Goal: Information Seeking & Learning: Learn about a topic

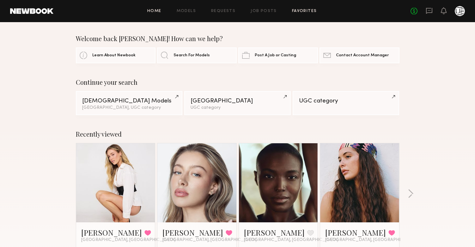
click at [297, 10] on link "Favorites" at bounding box center [304, 11] width 25 height 4
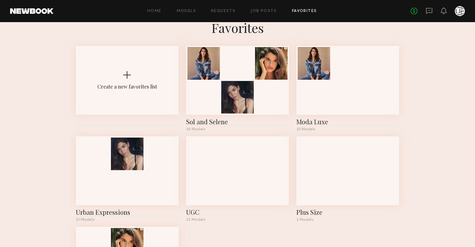
scroll to position [9, 0]
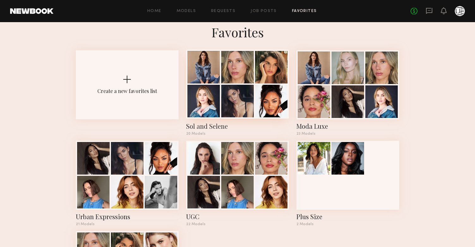
click at [207, 123] on div "Sol and Selene" at bounding box center [237, 126] width 103 height 9
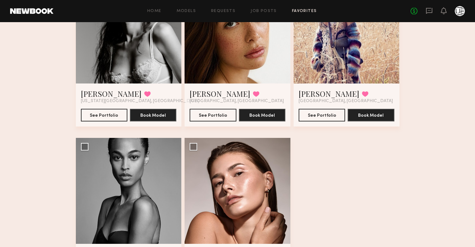
scroll to position [900, 0]
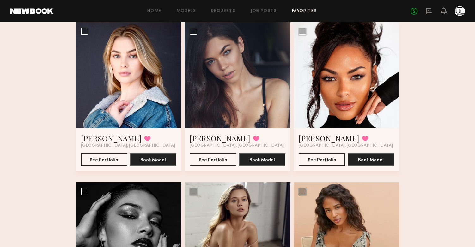
scroll to position [0, 0]
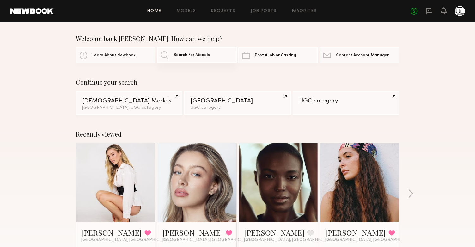
click at [179, 58] on link "Search For Models" at bounding box center [197, 55] width 80 height 16
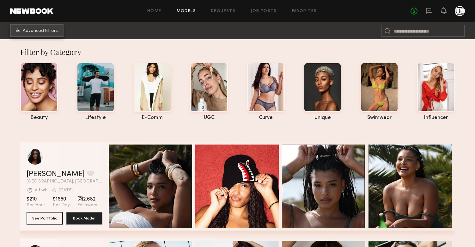
click at [38, 27] on button "Advanced Filters" at bounding box center [36, 30] width 53 height 13
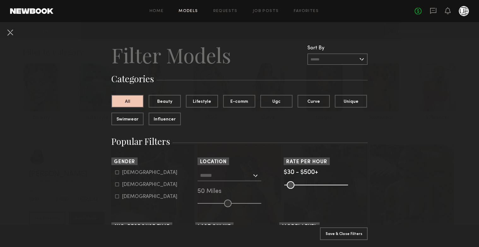
click at [116, 184] on common-framework-checkbox "Female" at bounding box center [155, 185] width 80 height 6
click at [116, 186] on icon at bounding box center [117, 184] width 3 height 3
type input "**"
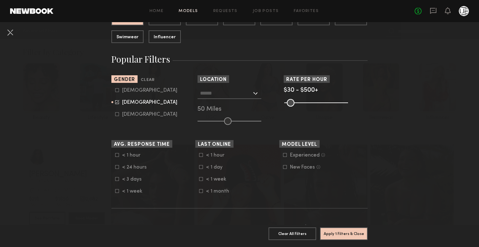
scroll to position [67, 0]
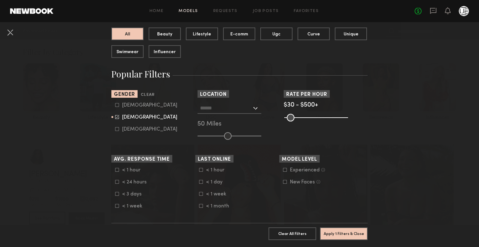
click at [249, 108] on input "text" at bounding box center [226, 107] width 52 height 11
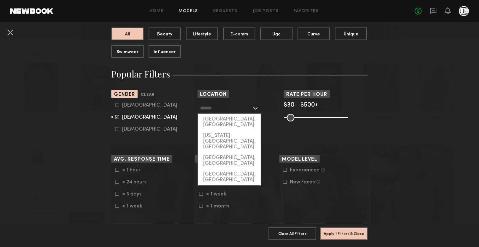
click at [234, 119] on div "[GEOGRAPHIC_DATA], [GEOGRAPHIC_DATA]" at bounding box center [229, 122] width 63 height 16
type input "**********"
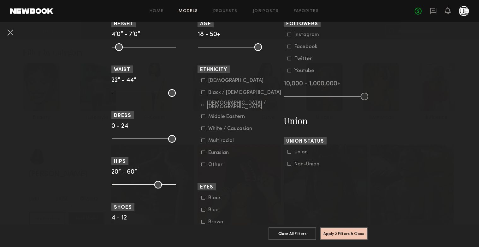
scroll to position [307, 0]
click at [201, 154] on icon at bounding box center [203, 152] width 4 height 4
click at [202, 142] on icon at bounding box center [203, 140] width 4 height 4
click at [222, 108] on div "Hispanic / Latino" at bounding box center [244, 105] width 75 height 8
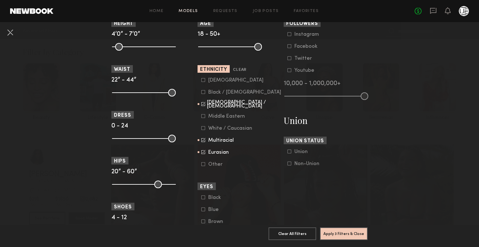
click at [229, 118] on div "Middle Eastern" at bounding box center [226, 116] width 37 height 4
click at [201, 166] on icon at bounding box center [203, 164] width 4 height 4
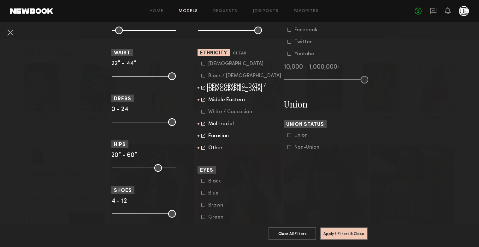
scroll to position [334, 0]
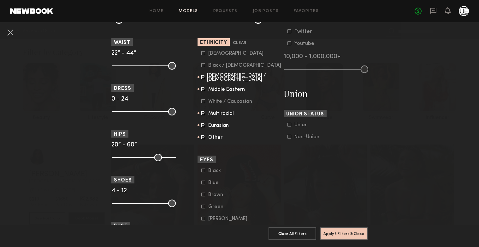
click at [130, 115] on common-range-minmax at bounding box center [143, 111] width 64 height 8
type input "*"
type input "**"
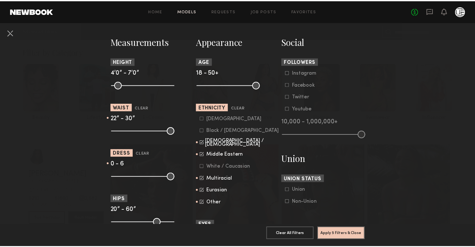
scroll to position [259, 0]
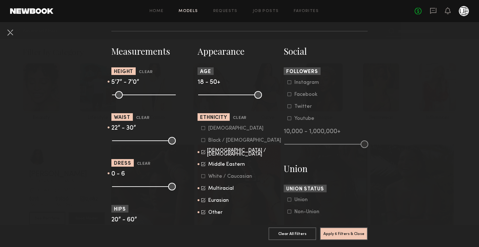
type input "**"
click at [341, 227] on button "Apply 6 Filters & Close" at bounding box center [344, 233] width 48 height 13
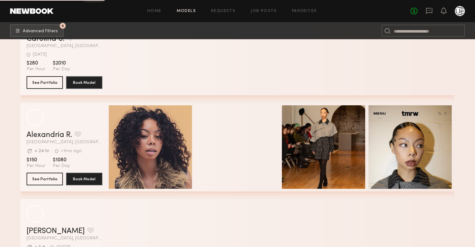
scroll to position [11439, 0]
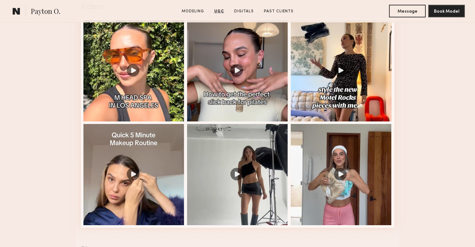
scroll to position [663, 0]
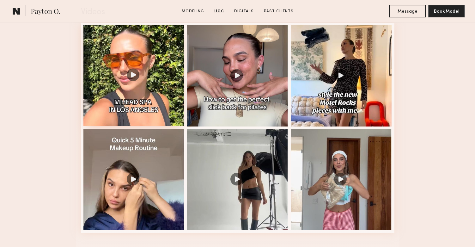
click at [137, 111] on div at bounding box center [133, 75] width 101 height 101
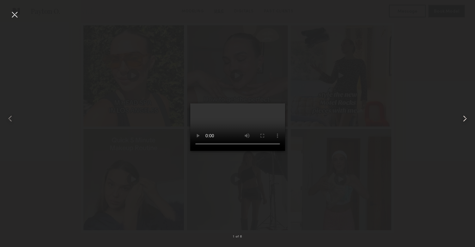
click at [465, 117] on common-icon at bounding box center [464, 118] width 10 height 10
click at [459, 116] on div at bounding box center [465, 118] width 19 height 216
click at [462, 116] on common-icon at bounding box center [464, 118] width 10 height 10
click at [463, 115] on common-icon at bounding box center [464, 118] width 10 height 10
click at [18, 14] on div at bounding box center [14, 14] width 10 height 10
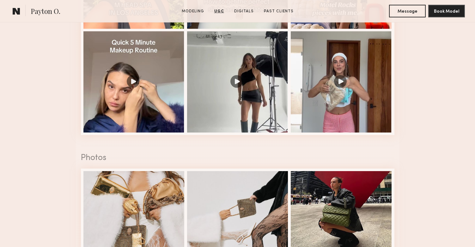
scroll to position [762, 0]
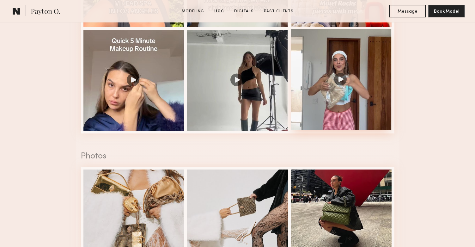
click at [332, 111] on div at bounding box center [340, 79] width 101 height 101
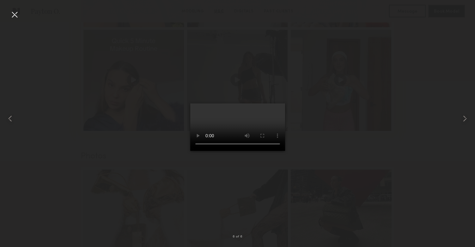
click at [15, 18] on div at bounding box center [14, 14] width 10 height 10
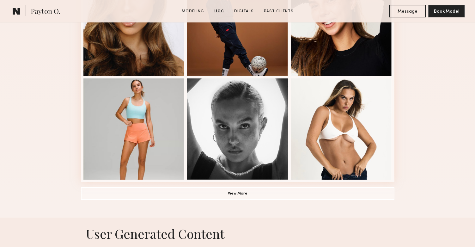
scroll to position [419, 0]
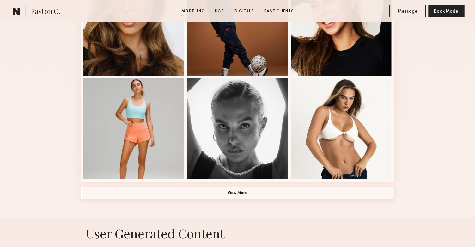
click at [267, 194] on button "View More" at bounding box center [237, 192] width 313 height 13
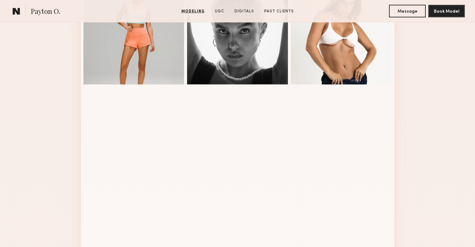
scroll to position [516, 0]
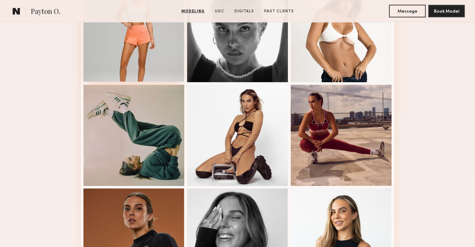
click at [128, 47] on div at bounding box center [133, 30] width 101 height 101
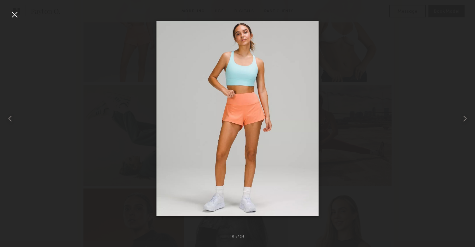
click at [16, 14] on div at bounding box center [14, 14] width 10 height 10
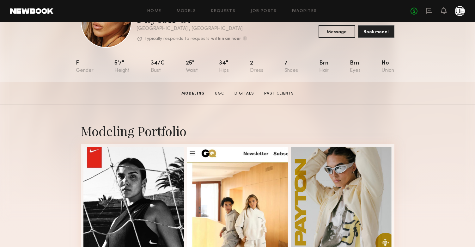
scroll to position [0, 0]
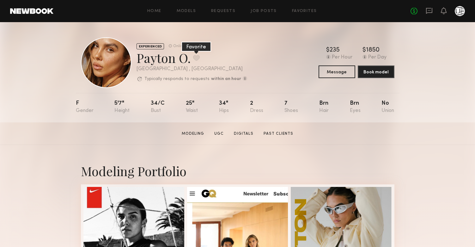
click at [196, 56] on button at bounding box center [196, 58] width 7 height 6
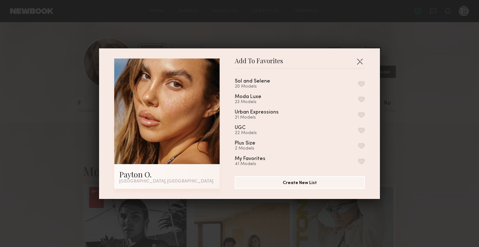
click at [358, 83] on button "button" at bounding box center [361, 84] width 7 height 6
click at [358, 100] on button "button" at bounding box center [361, 99] width 7 height 6
click at [358, 57] on button "button" at bounding box center [360, 61] width 10 height 10
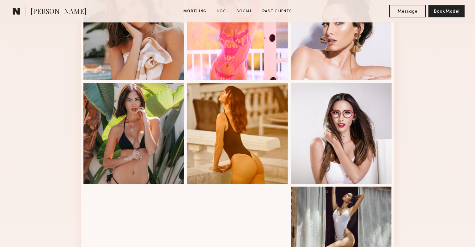
scroll to position [392, 0]
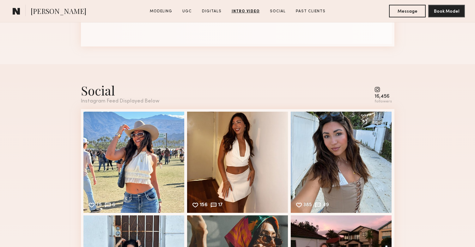
scroll to position [2005, 0]
